Goal: Information Seeking & Learning: Learn about a topic

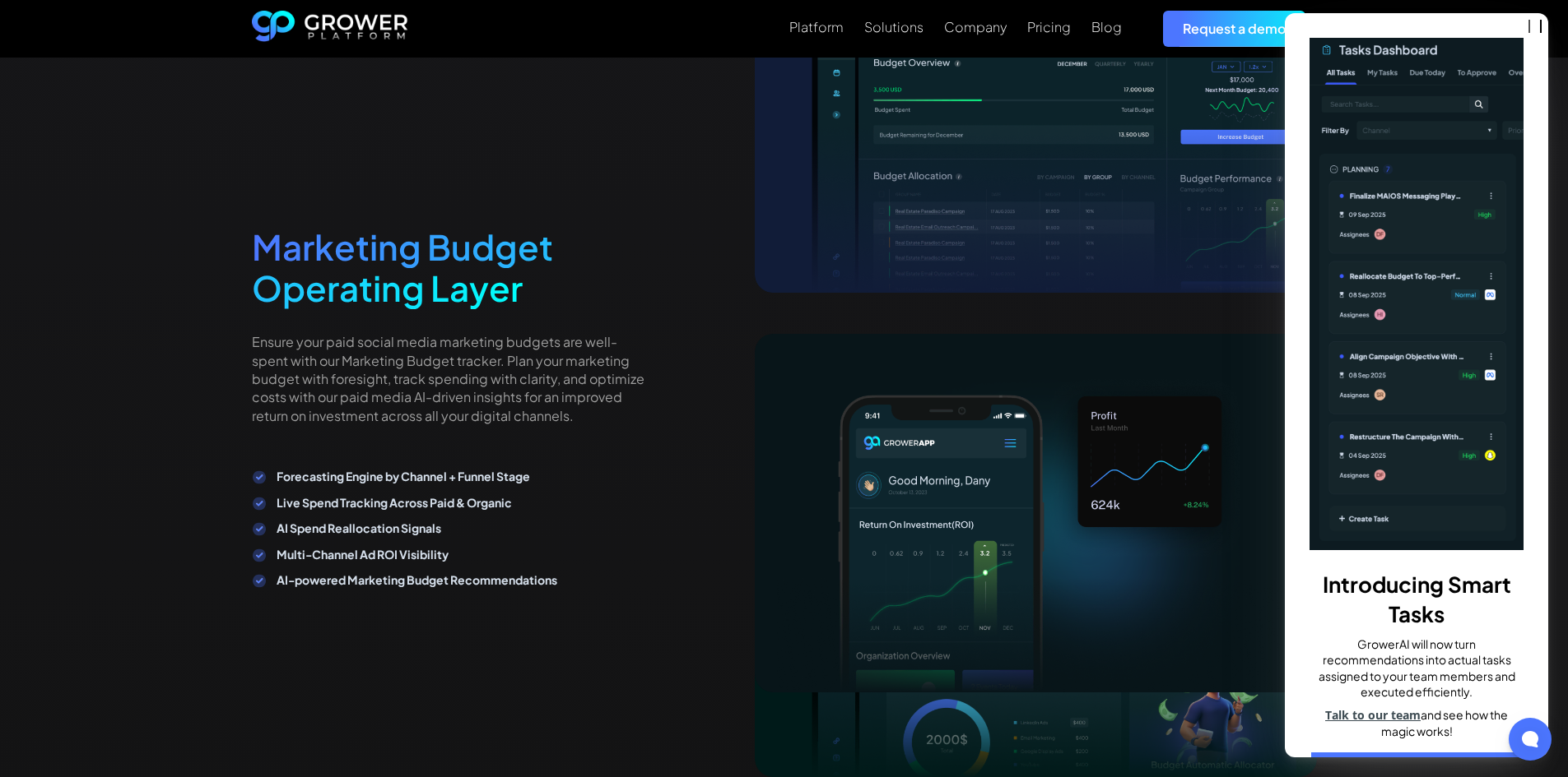
scroll to position [2997, 0]
click at [561, 510] on ul "Forecasting Engine by Channel + Funnel Stage Live Spend Tracking Across Paid & …" at bounding box center [449, 527] width 395 height 121
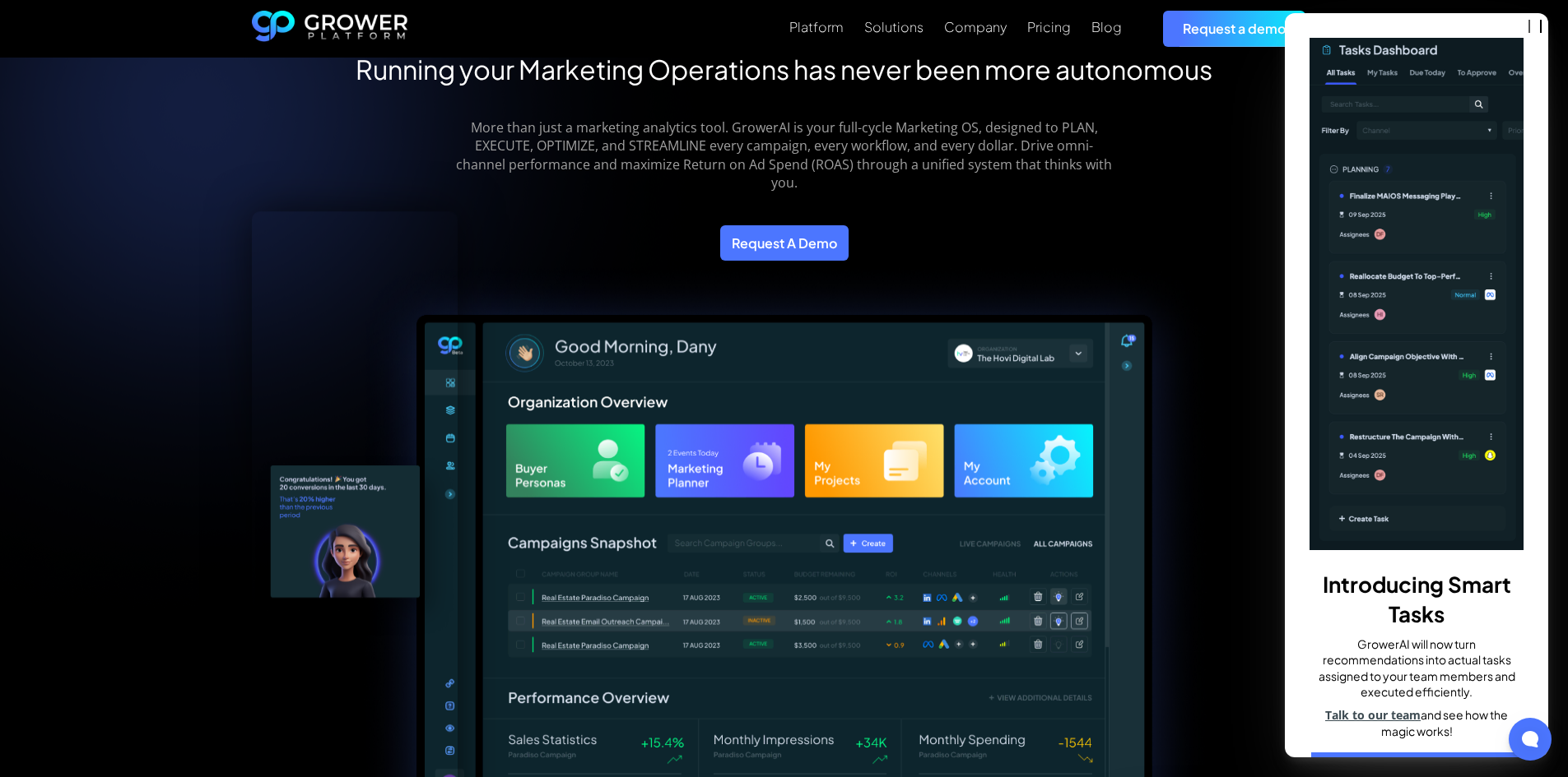
scroll to position [0, 0]
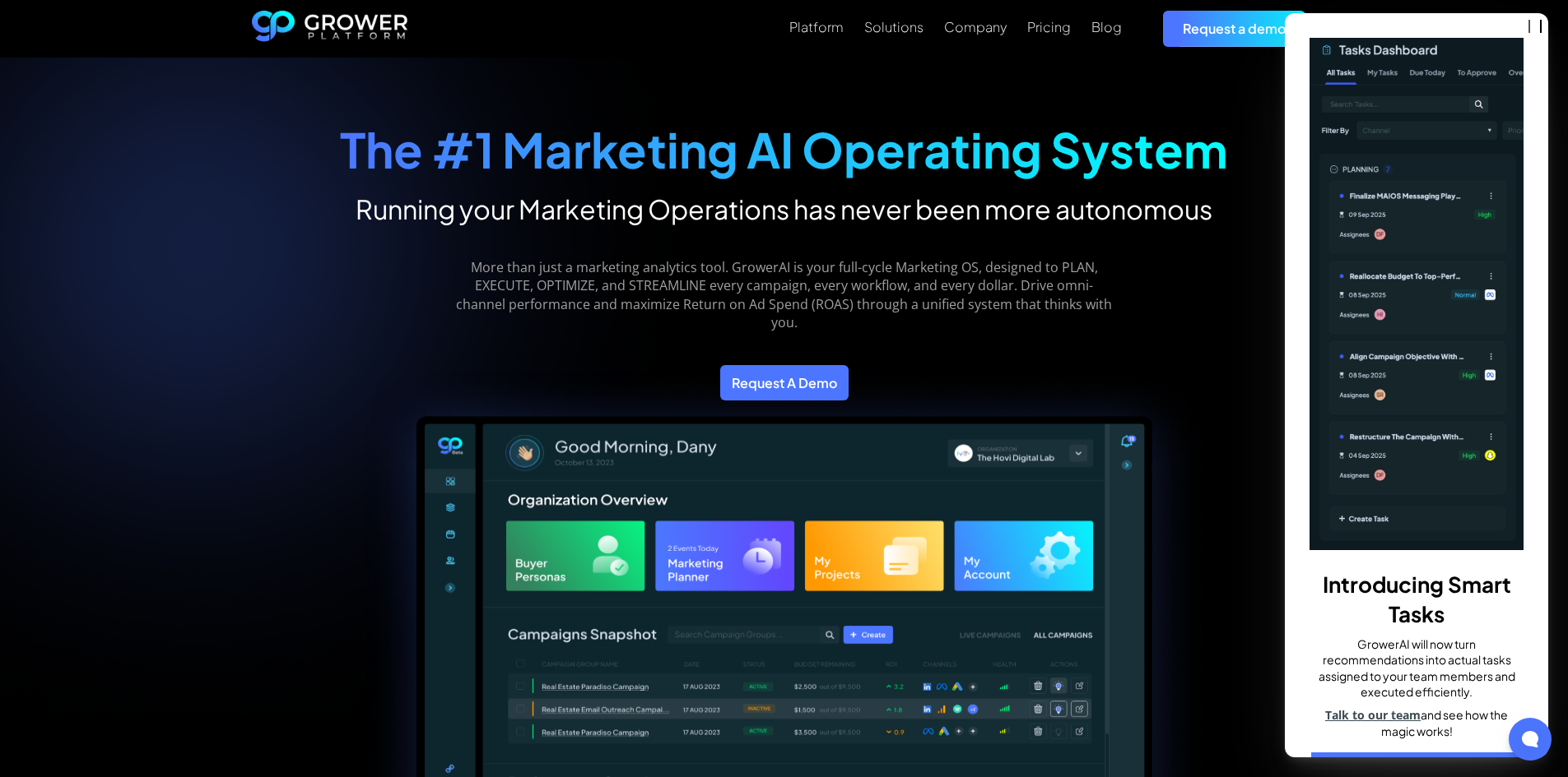
click at [1201, 80] on div "The #1 Marketing AI Operating System Running your Marketing Operations has neve…" at bounding box center [784, 741] width 1568 height 1367
click at [1452, 753] on link "Check it out!" at bounding box center [1416, 771] width 211 height 36
click at [838, 32] on div "Platform" at bounding box center [817, 27] width 55 height 16
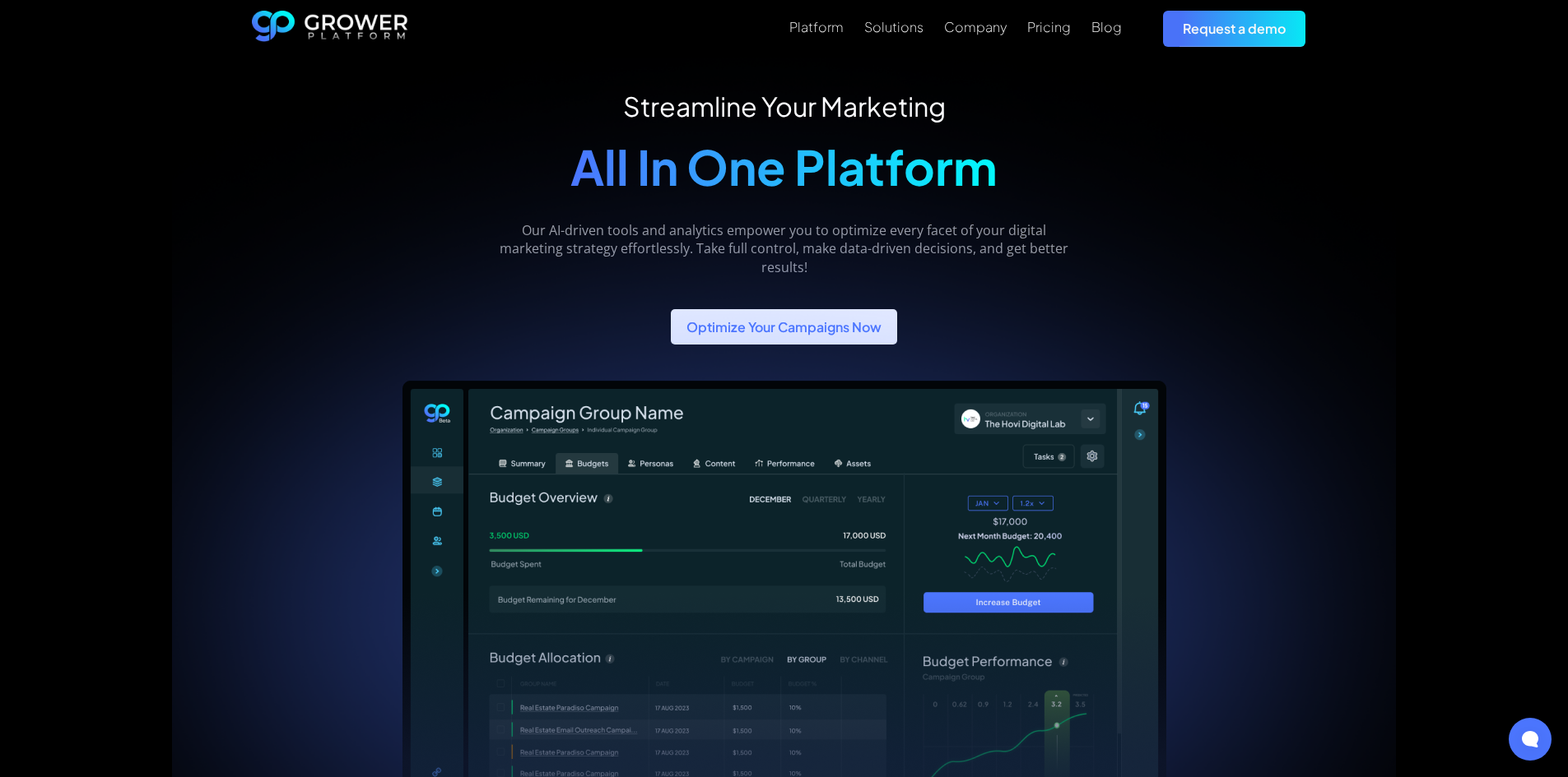
click at [775, 336] on link "Optimize Your Campaigns Now" at bounding box center [784, 326] width 227 height 36
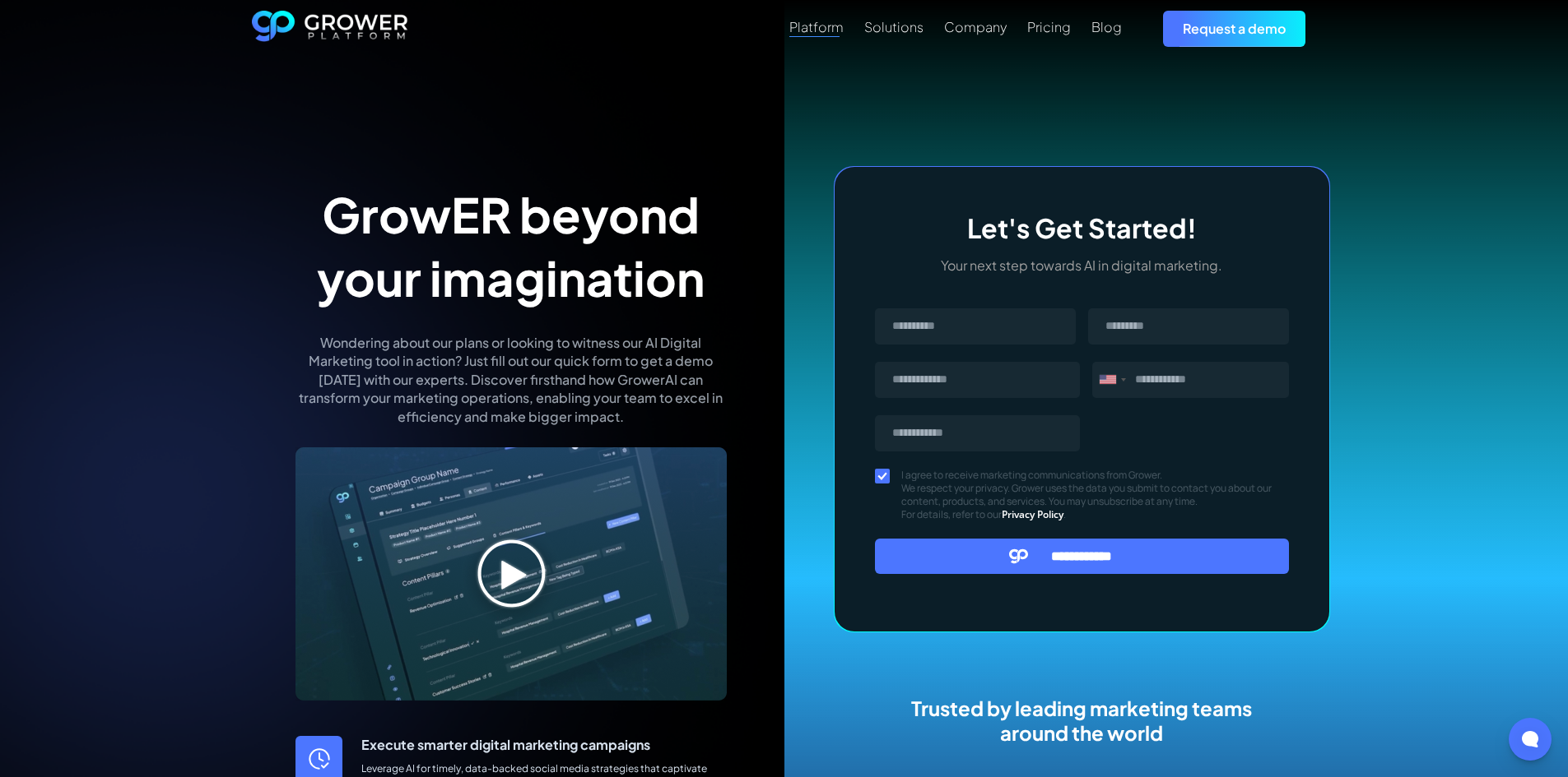
click at [821, 28] on div "Platform" at bounding box center [817, 27] width 55 height 16
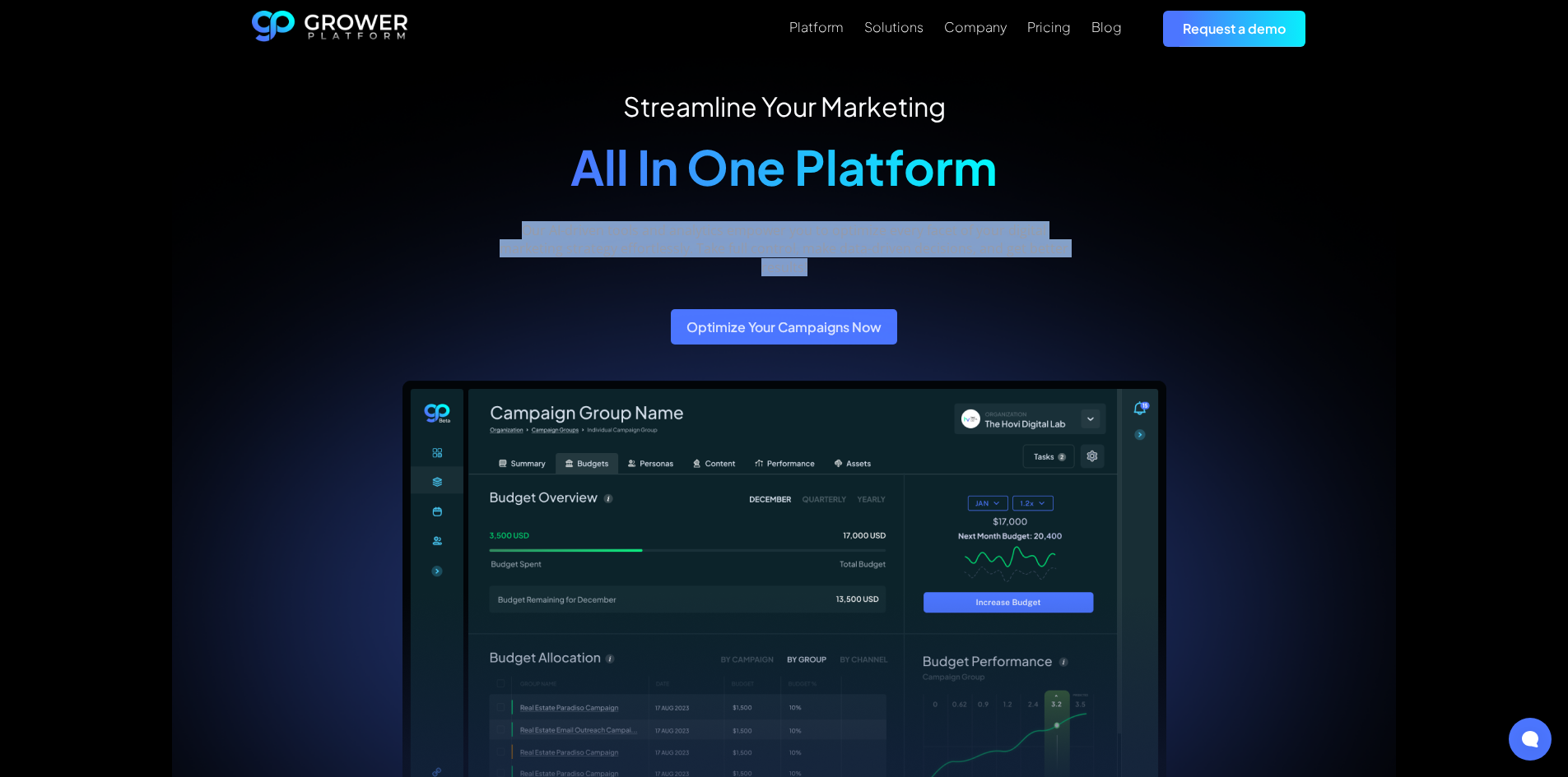
drag, startPoint x: 526, startPoint y: 232, endPoint x: 883, endPoint y: 269, distance: 358.9
click at [883, 269] on p "Our AI-driven tools and analytics empower you to optimize every facet of your d…" at bounding box center [784, 248] width 584 height 55
copy p "Our AI-driven tools and analytics empower you to optimize every facet of your d…"
click at [703, 219] on div "Our AI-driven tools and analytics empower you to optimize every facet of your d…" at bounding box center [784, 244] width 584 height 63
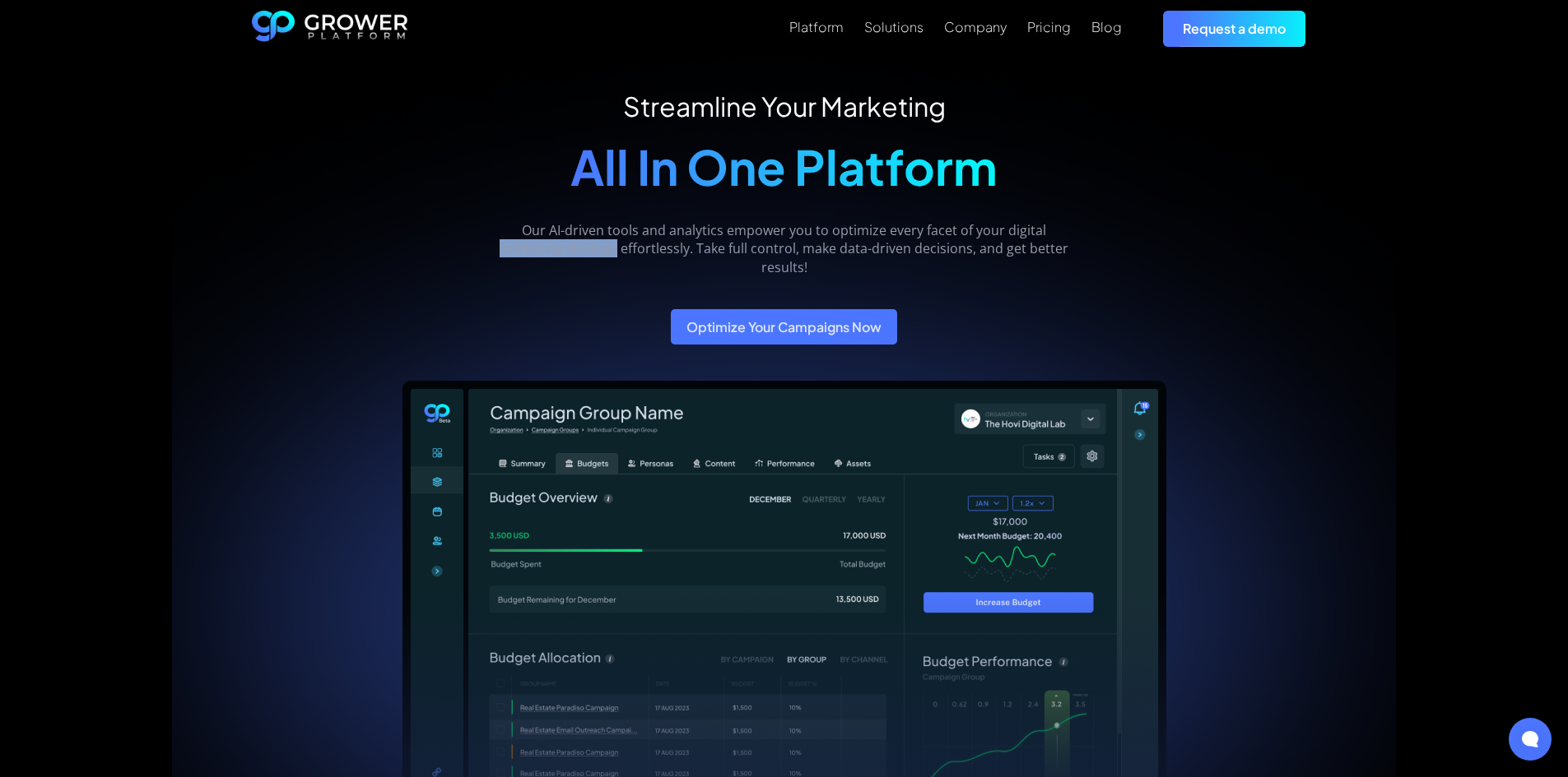
drag, startPoint x: 617, startPoint y: 248, endPoint x: 505, endPoint y: 249, distance: 112.0
click at [505, 249] on p "Our AI-driven tools and analytics empower you to optimize every facet of your d…" at bounding box center [784, 248] width 584 height 55
copy p "marketing strategy"
click at [844, 253] on p "Our AI-driven tools and analytics empower you to optimize every facet of your d…" at bounding box center [784, 248] width 584 height 55
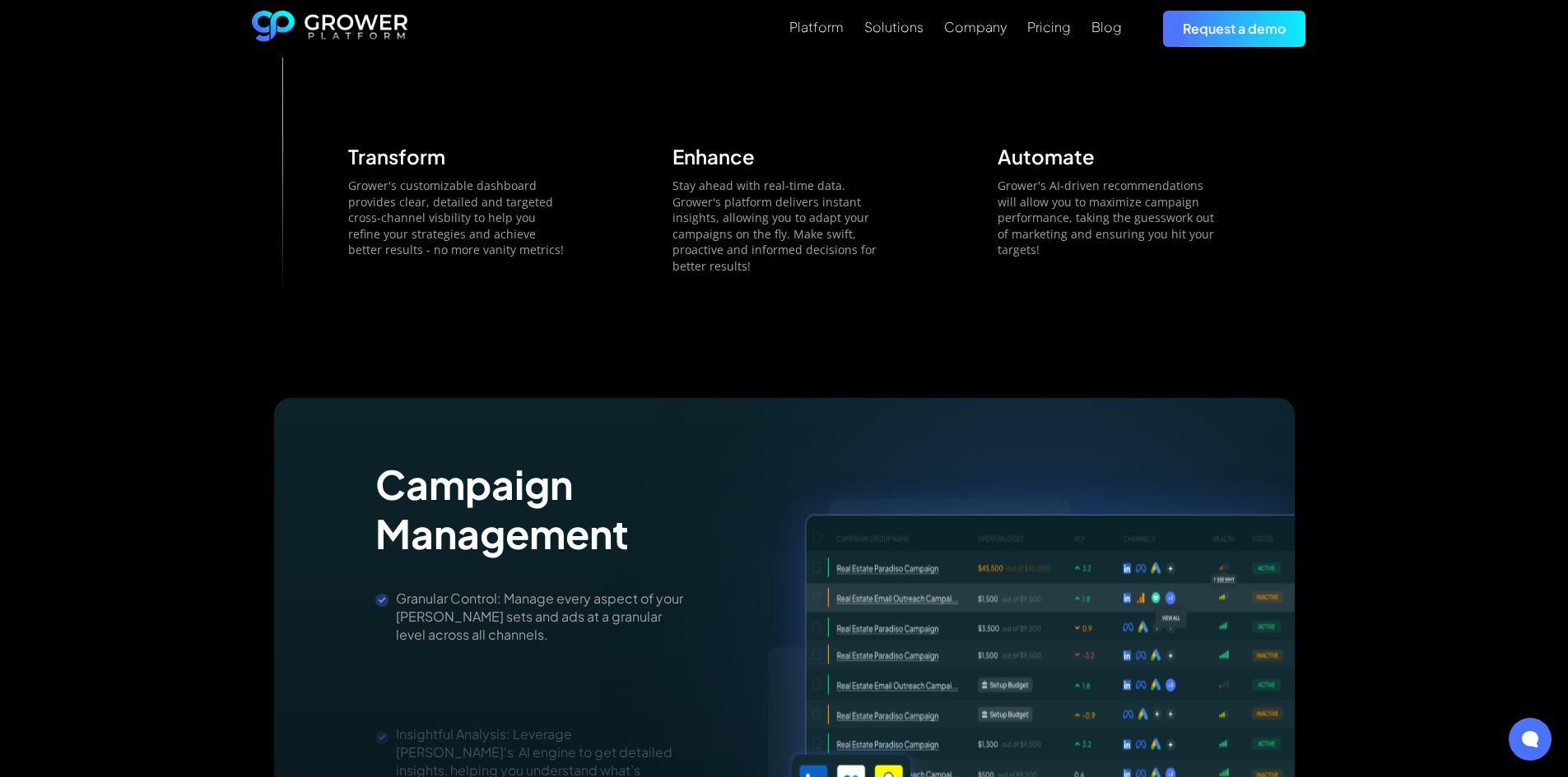
scroll to position [1551, 0]
